Goal: Browse casually

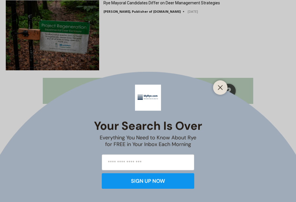
scroll to position [899, 0]
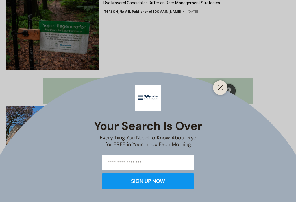
click at [223, 92] on button "Close" at bounding box center [220, 87] width 8 height 8
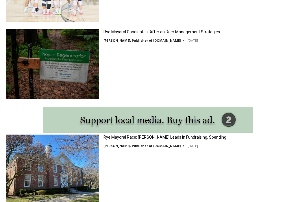
scroll to position [865, 0]
